Goal: Information Seeking & Learning: Learn about a topic

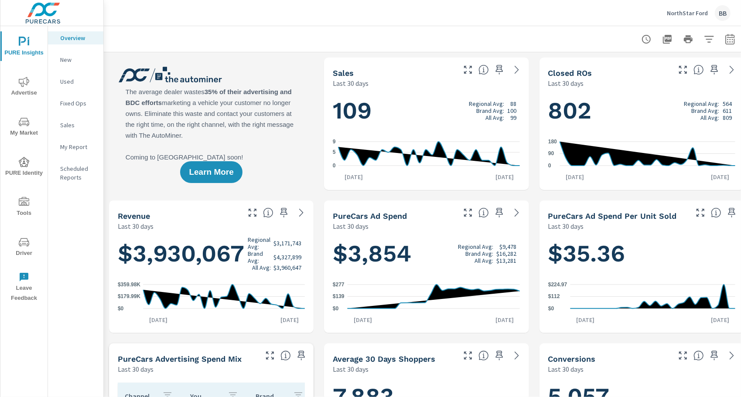
scroll to position [135, 0]
click at [32, 130] on span "My Market" at bounding box center [24, 127] width 42 height 21
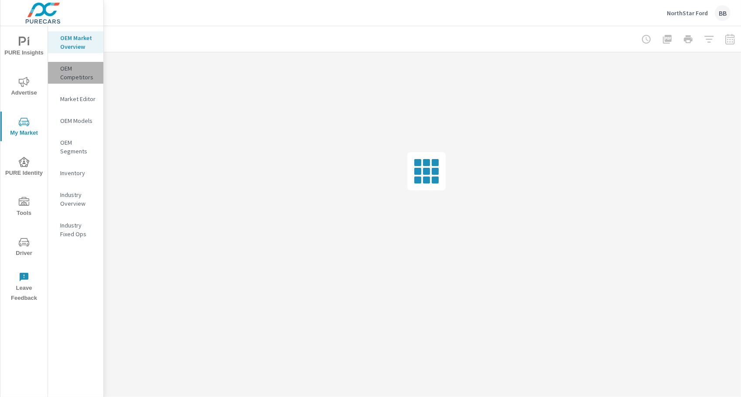
click at [75, 73] on p "OEM Competitors" at bounding box center [78, 72] width 36 height 17
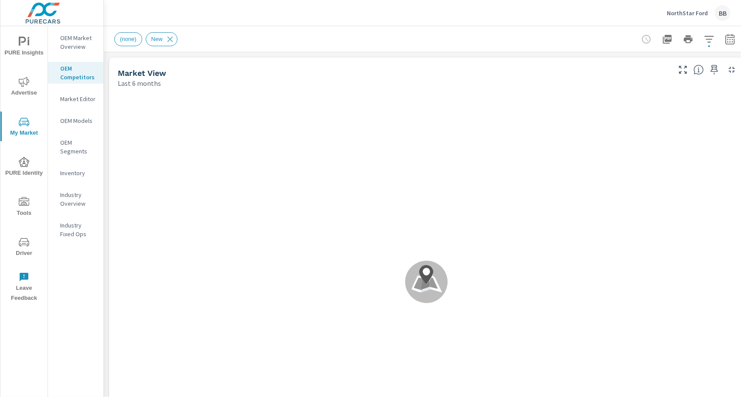
scroll to position [0, 0]
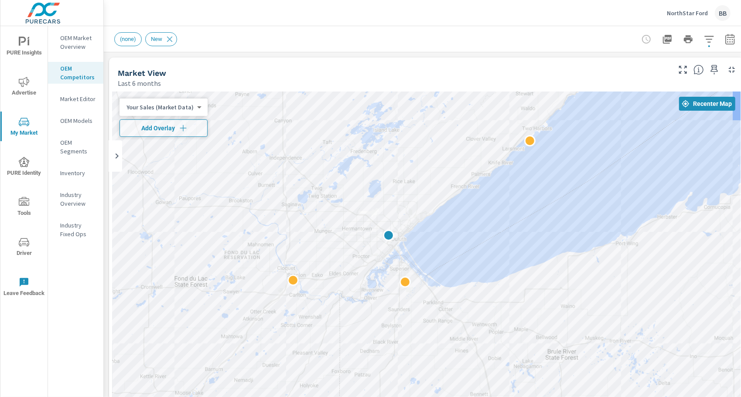
drag, startPoint x: 462, startPoint y: 122, endPoint x: 399, endPoint y: 348, distance: 234.6
click at [399, 348] on div at bounding box center [427, 269] width 628 height 354
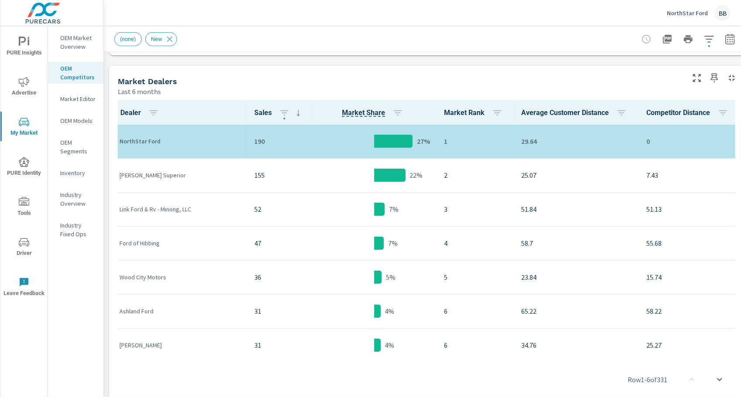
scroll to position [430, 0]
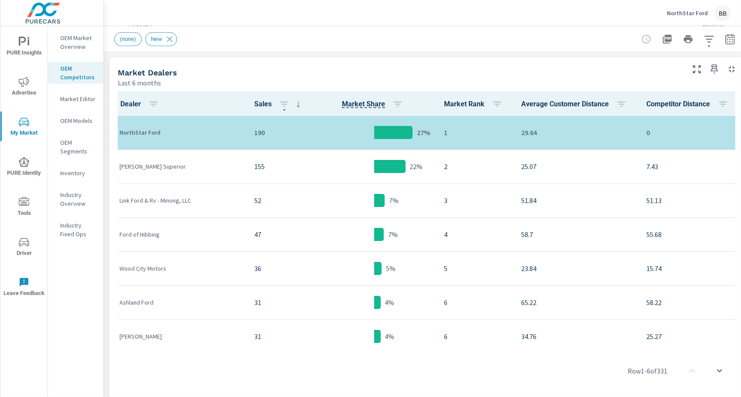
click at [86, 121] on p "OEM Models" at bounding box center [78, 120] width 36 height 9
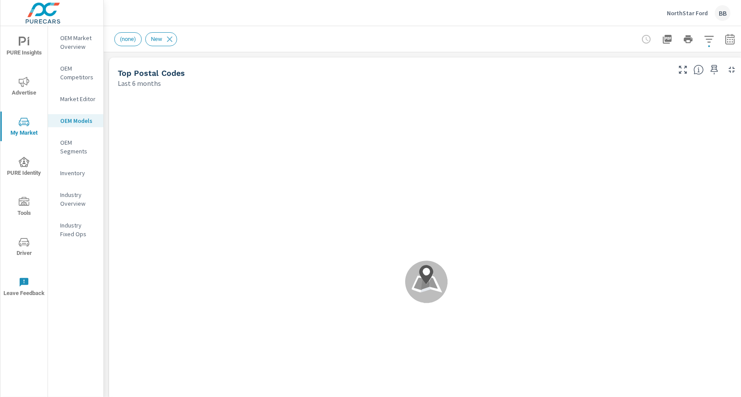
scroll to position [0, 0]
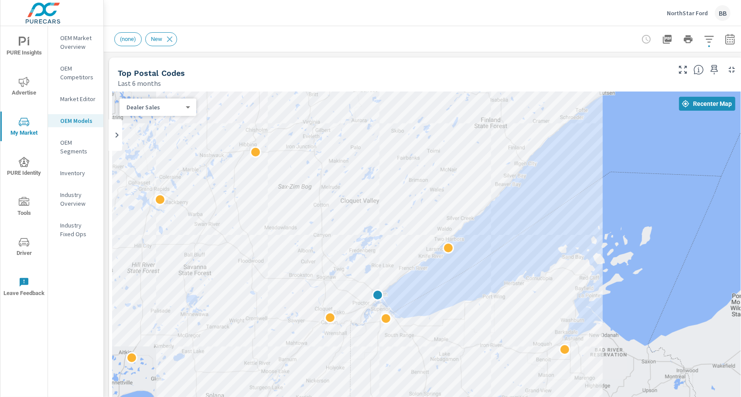
click at [379, 39] on div "(none) New" at bounding box center [365, 39] width 502 height 14
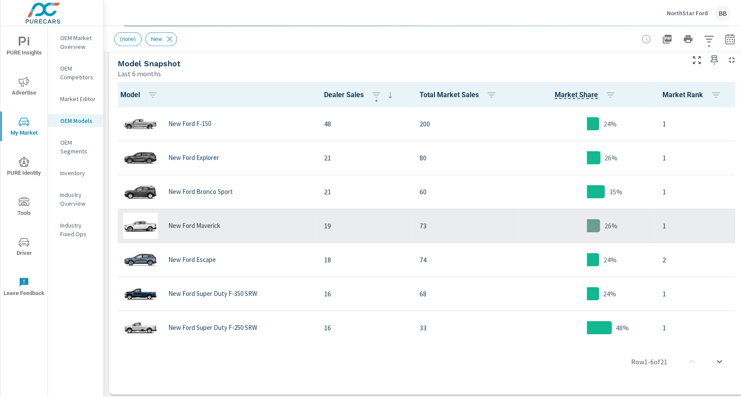
scroll to position [439, 0]
